Goal: Navigation & Orientation: Understand site structure

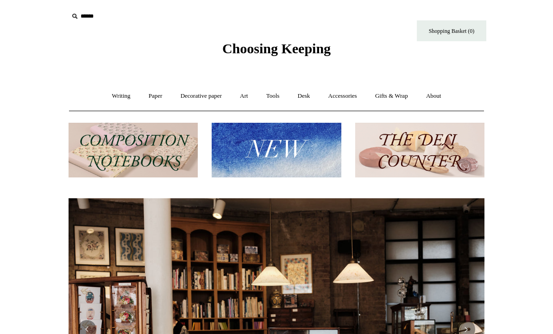
click at [471, 142] on img at bounding box center [419, 150] width 129 height 55
click at [286, 145] on img at bounding box center [276, 150] width 129 height 55
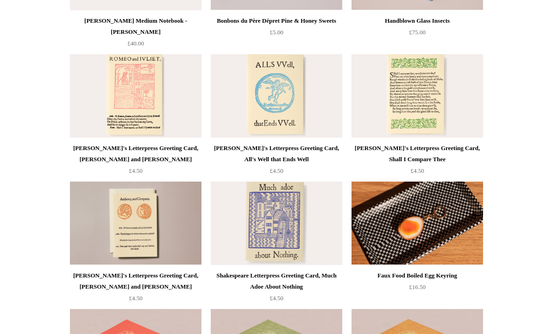
scroll to position [1729, 0]
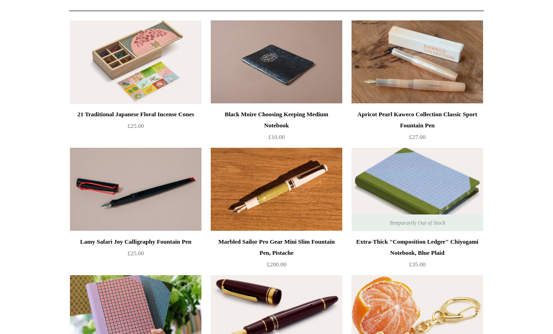
scroll to position [0, 0]
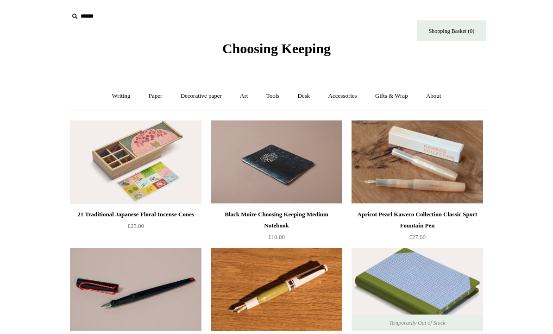
click at [275, 99] on link "Tools +" at bounding box center [273, 96] width 30 height 25
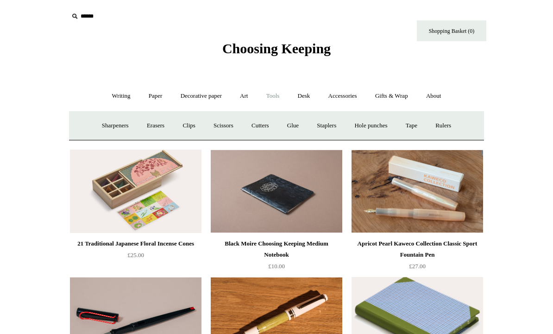
click at [112, 132] on link "Sharpeners" at bounding box center [116, 126] width 44 height 25
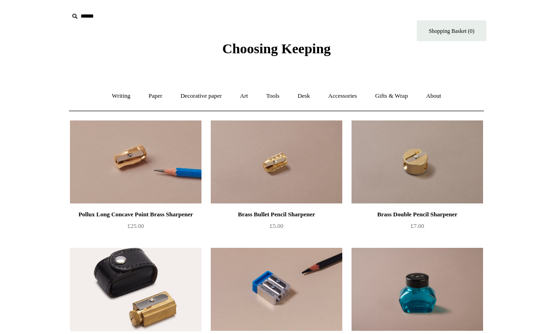
click at [276, 98] on link "Tools +" at bounding box center [273, 96] width 30 height 25
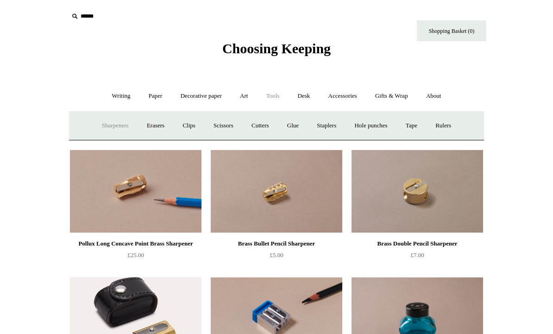
click at [154, 129] on link "Erasers" at bounding box center [156, 126] width 34 height 25
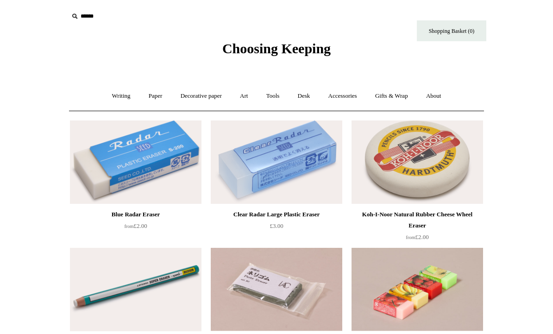
click at [271, 101] on link "Tools +" at bounding box center [273, 96] width 30 height 25
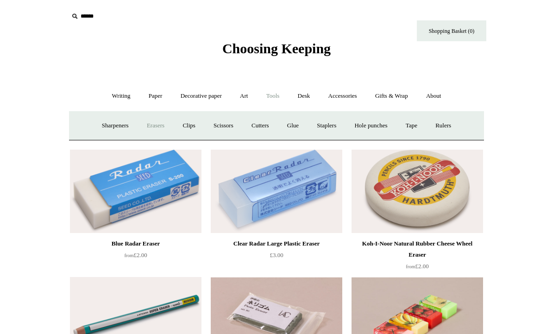
click at [184, 129] on link "Clips +" at bounding box center [188, 126] width 29 height 25
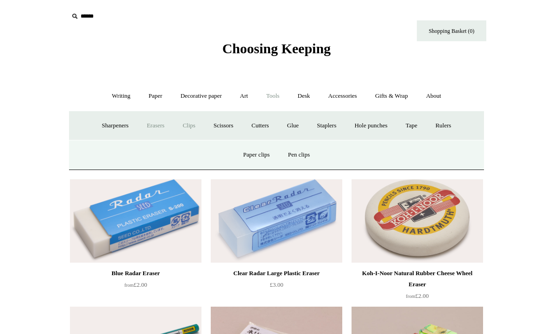
click at [310, 152] on link "Pen clips" at bounding box center [299, 155] width 38 height 25
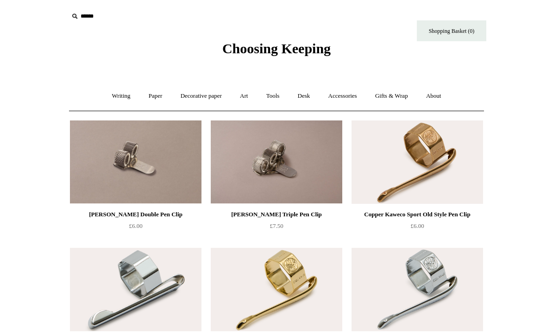
click at [278, 101] on link "Tools +" at bounding box center [273, 96] width 30 height 25
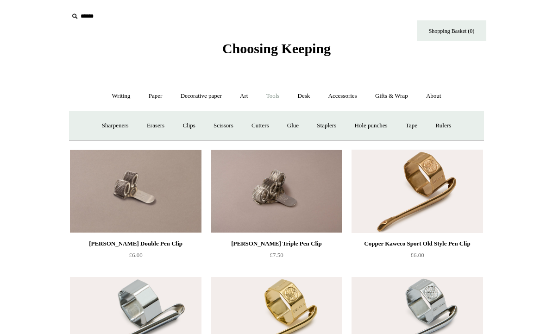
click at [188, 131] on link "Clips +" at bounding box center [188, 126] width 29 height 25
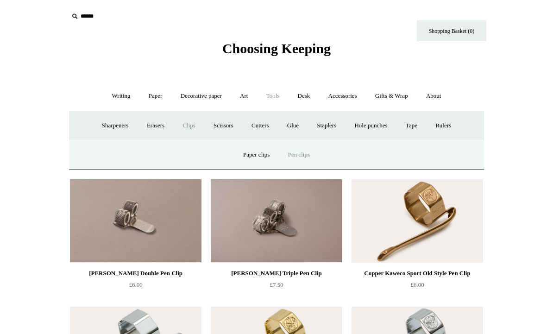
click at [258, 156] on link "Paper clips" at bounding box center [256, 155] width 43 height 25
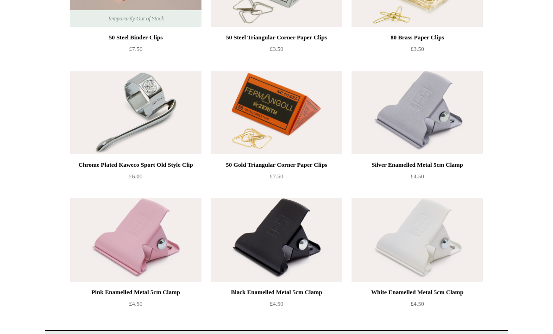
scroll to position [287, 0]
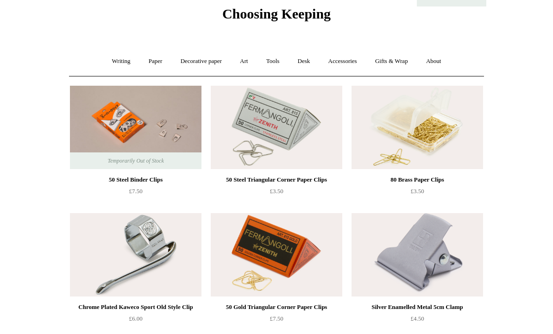
click at [273, 68] on link "Tools +" at bounding box center [273, 62] width 30 height 25
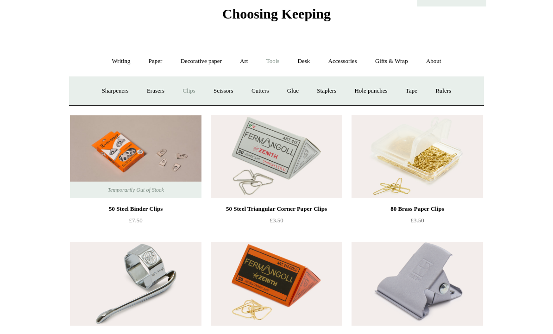
click at [222, 96] on link "Scissors" at bounding box center [223, 91] width 37 height 25
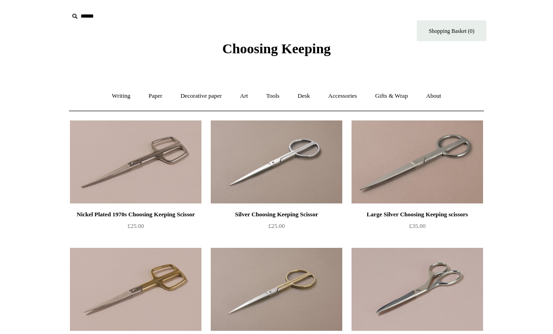
click at [273, 100] on link "Tools +" at bounding box center [273, 96] width 30 height 25
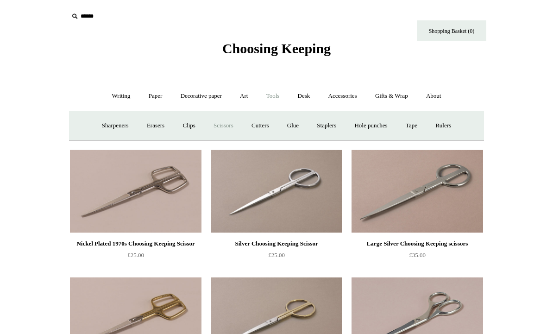
click at [267, 127] on link "Cutters" at bounding box center [260, 126] width 34 height 25
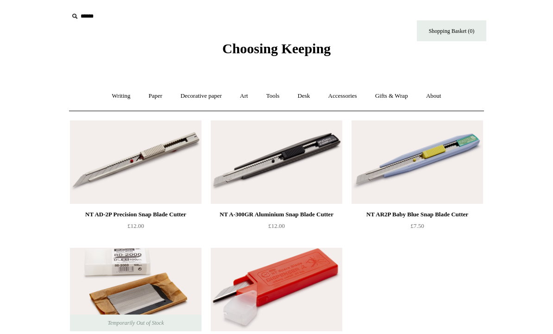
click at [269, 99] on link "Tools +" at bounding box center [273, 96] width 30 height 25
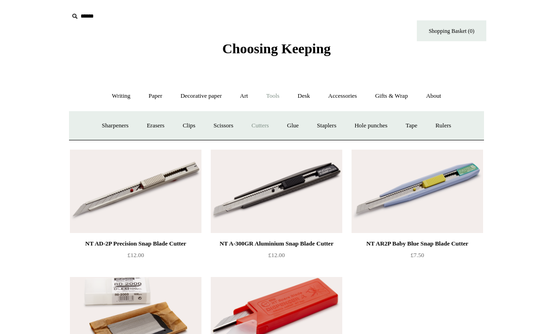
click at [297, 127] on link "Glue" at bounding box center [293, 126] width 28 height 25
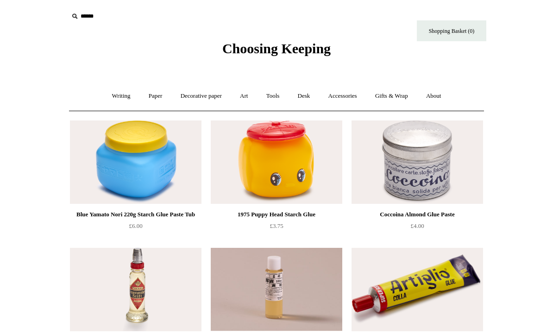
click at [277, 100] on link "Tools +" at bounding box center [273, 96] width 30 height 25
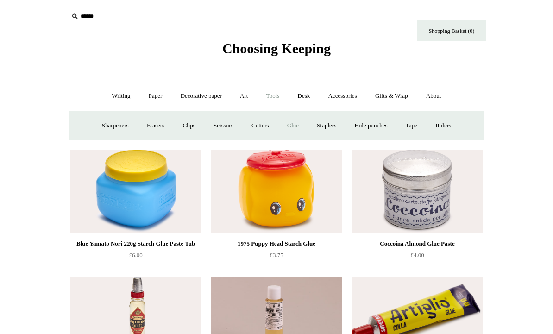
click at [339, 129] on link "Staplers +" at bounding box center [327, 126] width 36 height 25
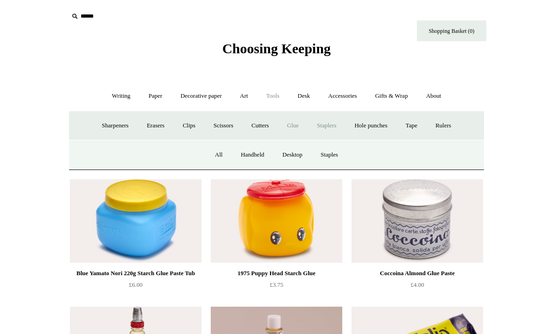
click at [216, 156] on link "All" at bounding box center [219, 155] width 25 height 25
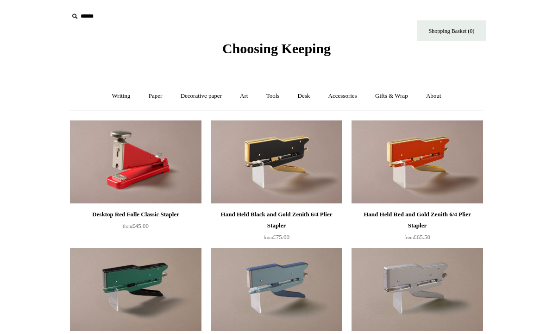
click at [274, 102] on link "Tools +" at bounding box center [273, 96] width 30 height 25
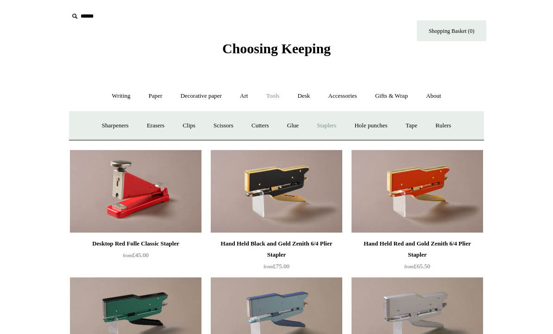
click at [375, 127] on link "Hole punches" at bounding box center [371, 126] width 50 height 25
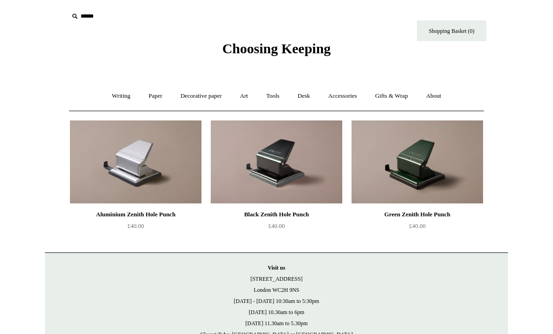
click at [279, 97] on link "Tools +" at bounding box center [273, 96] width 30 height 25
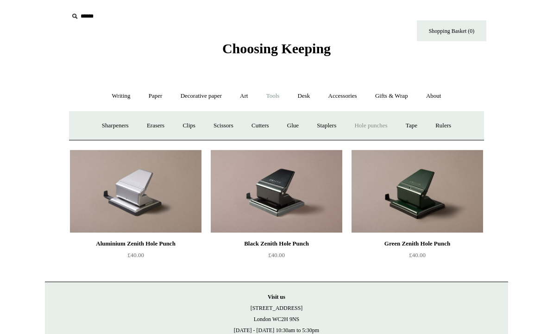
click at [424, 129] on link "Tape +" at bounding box center [412, 126] width 28 height 25
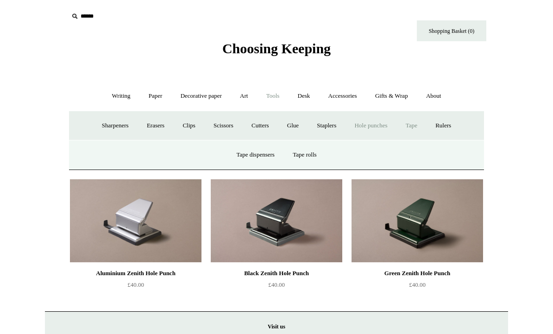
click at [258, 156] on link "Tape dispensers" at bounding box center [255, 155] width 55 height 25
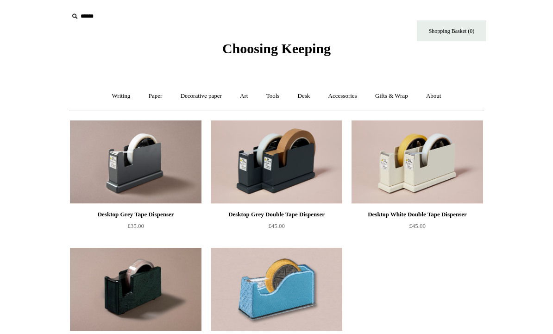
click at [275, 102] on link "Tools +" at bounding box center [273, 96] width 30 height 25
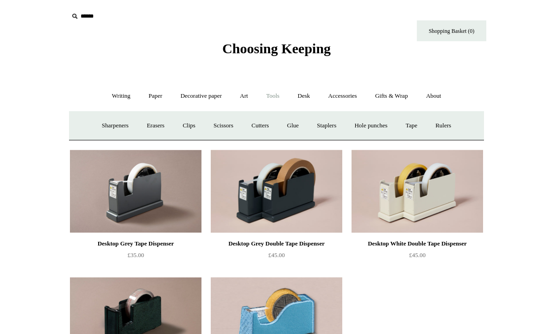
click at [419, 130] on link "Tape +" at bounding box center [412, 126] width 28 height 25
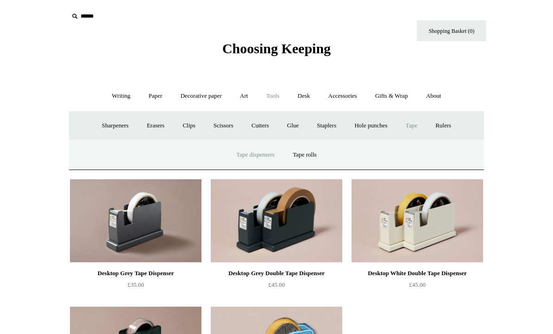
click at [285, 212] on img at bounding box center [277, 220] width 132 height 83
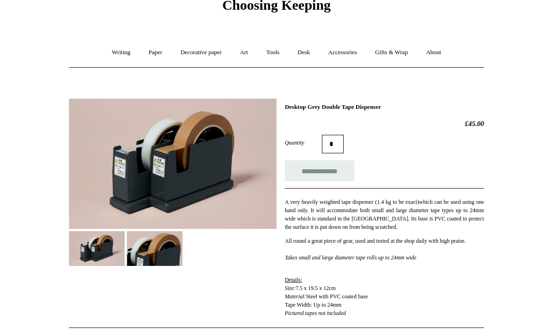
scroll to position [49, 0]
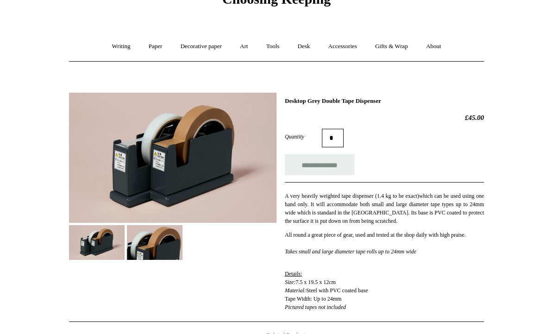
click at [350, 51] on link "Accessories +" at bounding box center [342, 47] width 45 height 25
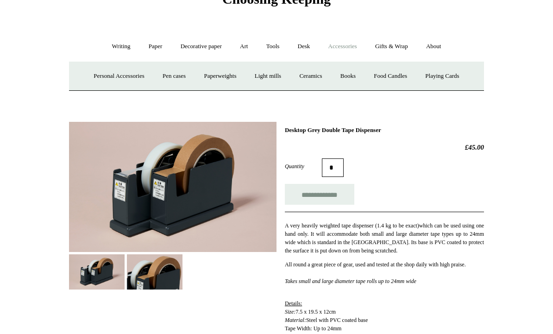
click at [302, 46] on link "Desk +" at bounding box center [304, 46] width 29 height 25
click at [278, 51] on link "Tools +" at bounding box center [273, 46] width 30 height 25
click at [449, 80] on link "Rulers" at bounding box center [443, 76] width 32 height 25
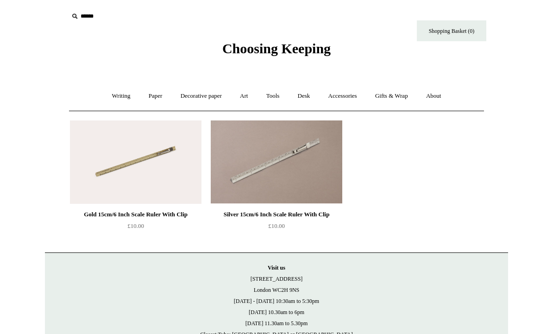
click at [308, 98] on link "Desk +" at bounding box center [304, 96] width 29 height 25
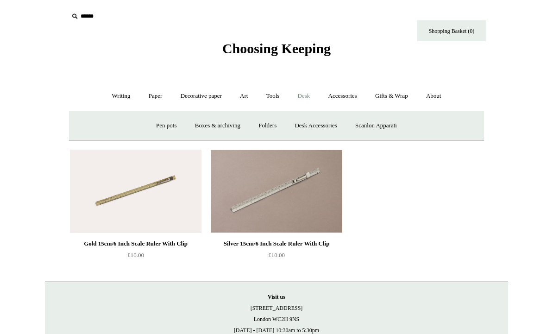
click at [163, 127] on link "Pen pots" at bounding box center [166, 126] width 37 height 25
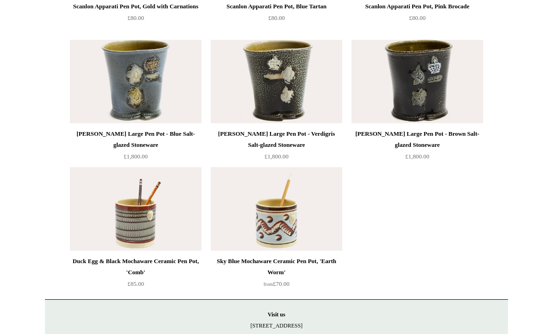
scroll to position [1179, 0]
